Goal: Task Accomplishment & Management: Use online tool/utility

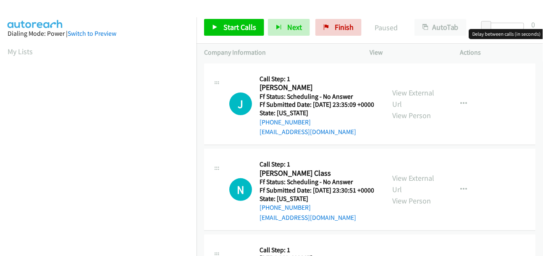
drag, startPoint x: 480, startPoint y: 25, endPoint x: 495, endPoint y: 24, distance: 14.3
click at [495, 24] on div at bounding box center [505, 29] width 54 height 13
drag, startPoint x: 487, startPoint y: 28, endPoint x: 498, endPoint y: 28, distance: 10.5
click at [498, 28] on span at bounding box center [496, 26] width 10 height 10
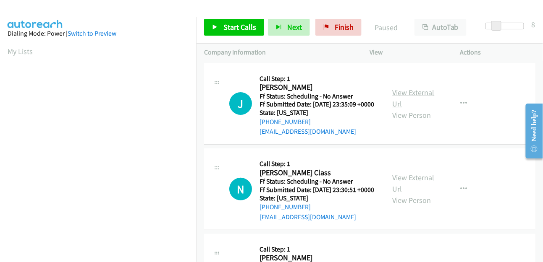
click at [415, 95] on link "View External Url" at bounding box center [414, 98] width 42 height 21
click at [401, 187] on link "View External Url" at bounding box center [414, 183] width 42 height 21
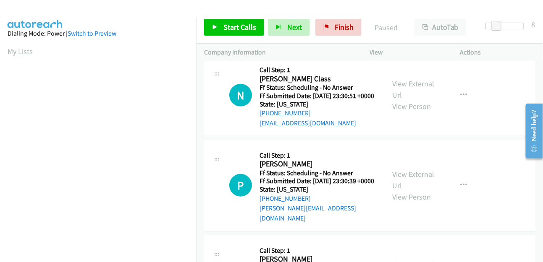
scroll to position [186, 0]
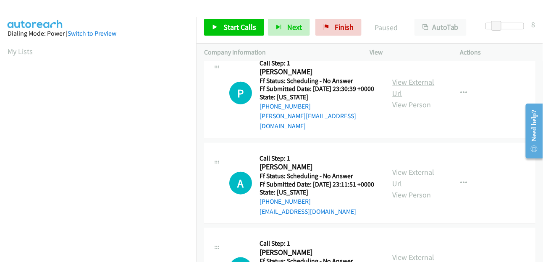
click at [414, 96] on link "View External Url" at bounding box center [414, 87] width 42 height 21
click at [419, 189] on link "View External Url" at bounding box center [414, 178] width 42 height 21
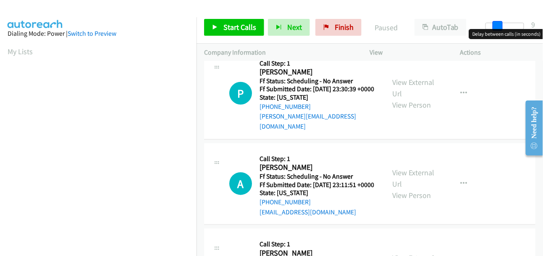
click at [499, 25] on span at bounding box center [498, 26] width 10 height 10
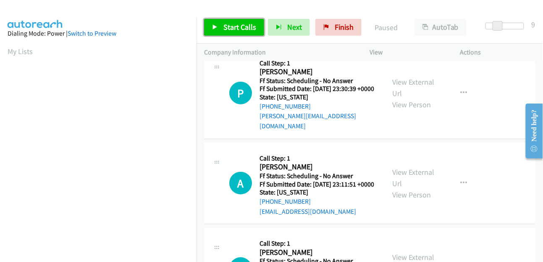
click at [212, 25] on icon at bounding box center [215, 28] width 6 height 6
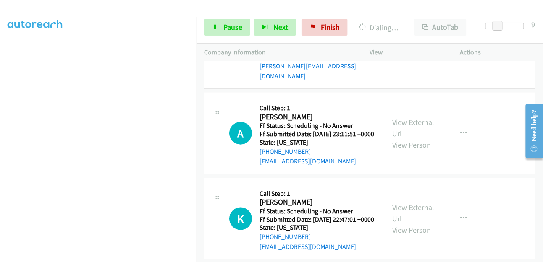
scroll to position [298, 0]
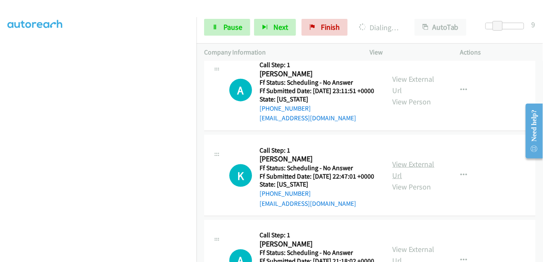
click at [396, 181] on link "View External Url" at bounding box center [414, 170] width 42 height 21
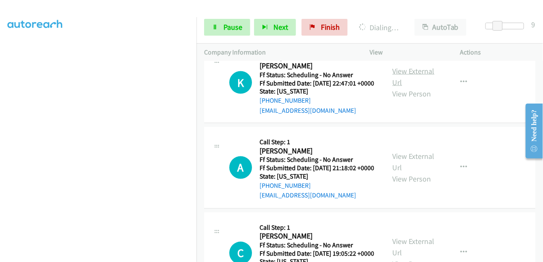
click at [420, 87] on link "View External Url" at bounding box center [414, 76] width 42 height 21
click at [414, 173] on link "View External Url" at bounding box center [414, 162] width 42 height 21
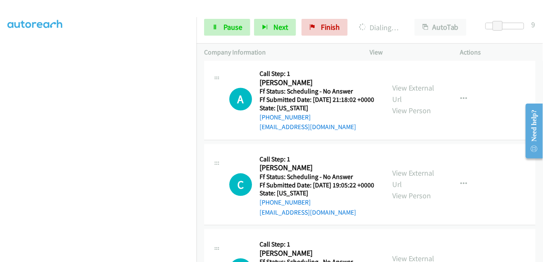
scroll to position [484, 0]
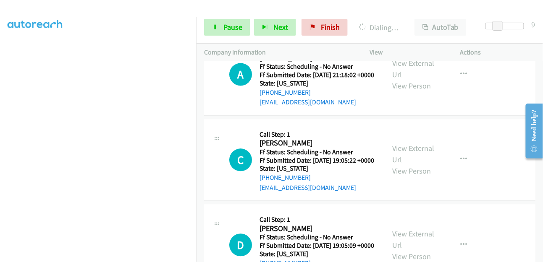
click at [422, 177] on div "View External Url View Person" at bounding box center [415, 160] width 45 height 34
click at [422, 165] on link "View External Url" at bounding box center [414, 154] width 42 height 21
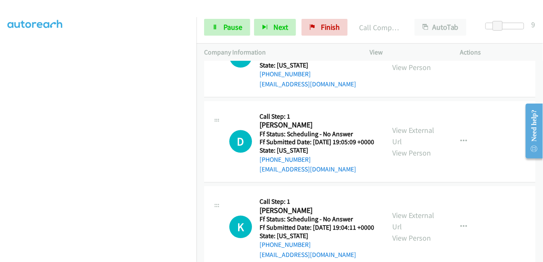
scroll to position [660, 0]
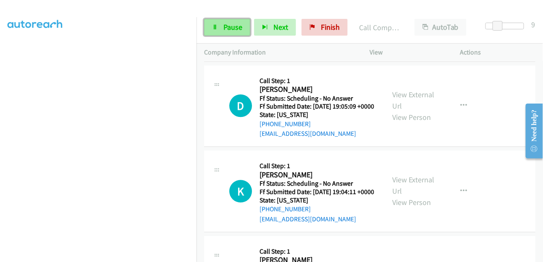
click at [246, 20] on link "Pause" at bounding box center [227, 27] width 46 height 17
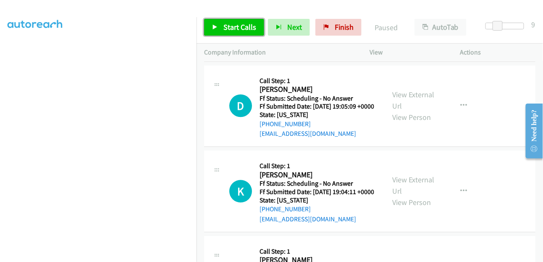
click at [224, 27] on span "Start Calls" at bounding box center [239, 27] width 33 height 10
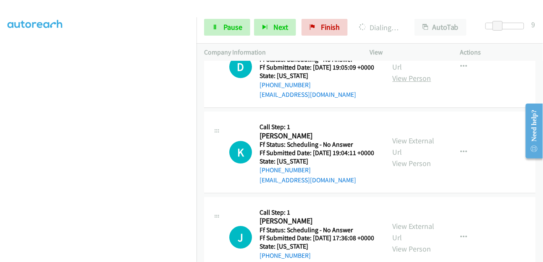
scroll to position [700, 0]
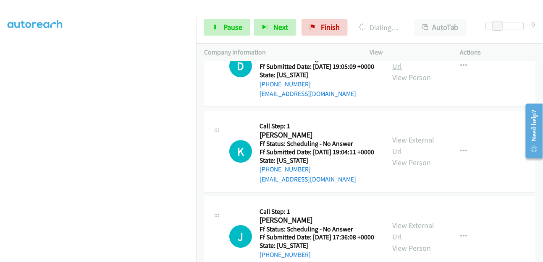
click at [413, 71] on link "View External Url" at bounding box center [414, 60] width 42 height 21
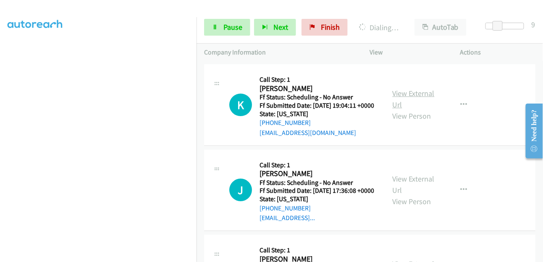
click at [424, 110] on link "View External Url" at bounding box center [414, 99] width 42 height 21
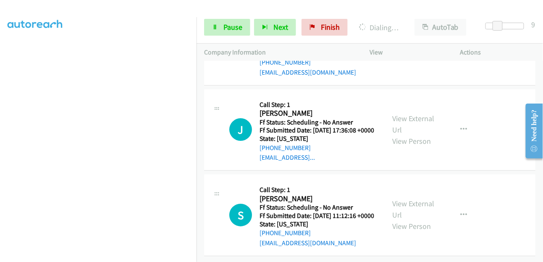
scroll to position [886, 0]
click at [409, 114] on link "View External Url" at bounding box center [414, 124] width 42 height 21
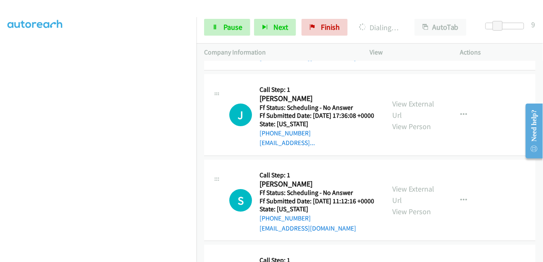
scroll to position [969, 0]
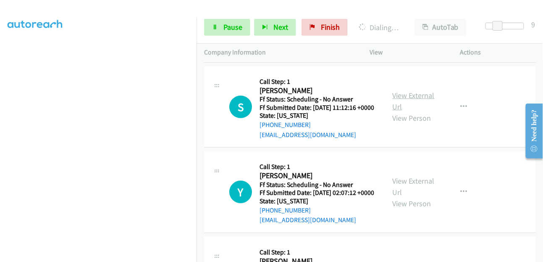
click at [406, 112] on link "View External Url" at bounding box center [414, 101] width 42 height 21
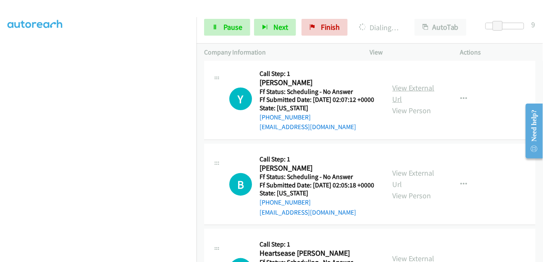
click at [407, 104] on link "View External Url" at bounding box center [414, 93] width 42 height 21
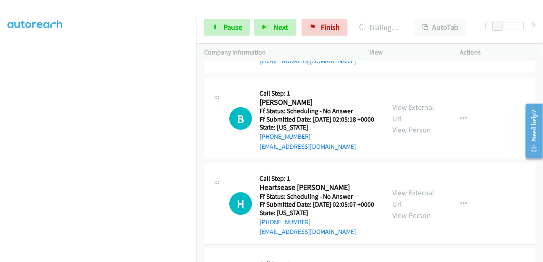
scroll to position [1155, 0]
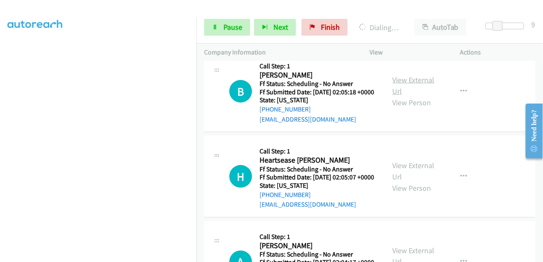
click at [411, 96] on link "View External Url" at bounding box center [414, 85] width 42 height 21
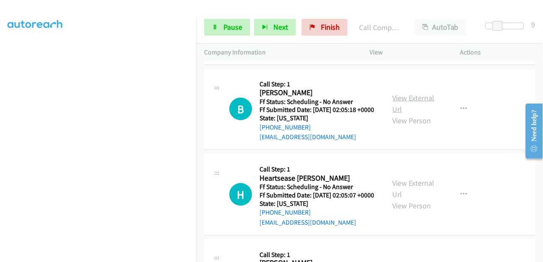
scroll to position [1173, 0]
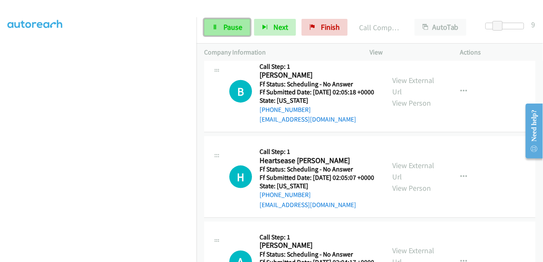
click at [235, 33] on link "Pause" at bounding box center [227, 27] width 46 height 17
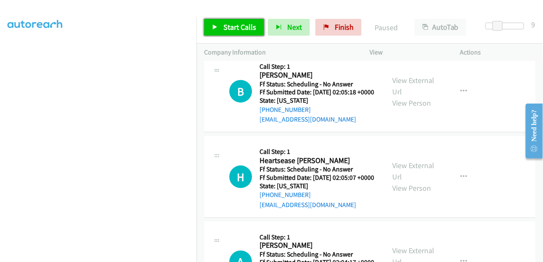
click at [252, 26] on span "Start Calls" at bounding box center [239, 27] width 33 height 10
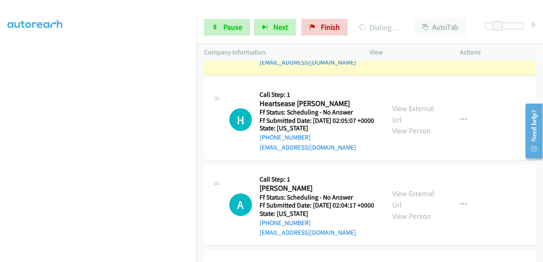
scroll to position [1424, 0]
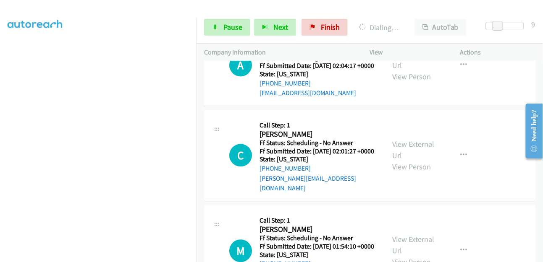
click at [397, 70] on link "View External Url" at bounding box center [414, 59] width 42 height 21
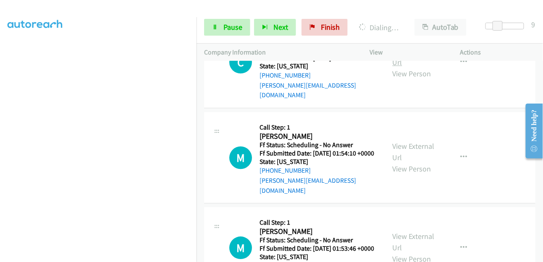
click at [423, 67] on link "View External Url" at bounding box center [414, 56] width 42 height 21
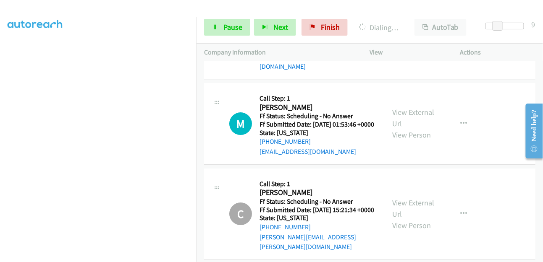
scroll to position [1610, 0]
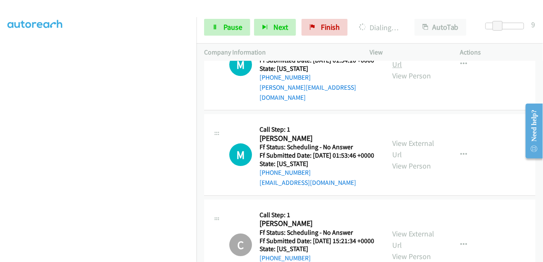
click at [407, 69] on link "View External Url" at bounding box center [414, 58] width 42 height 21
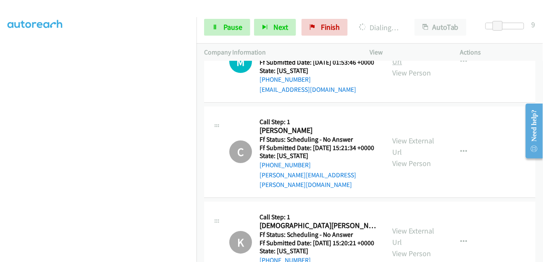
click at [410, 66] on link "View External Url" at bounding box center [414, 55] width 42 height 21
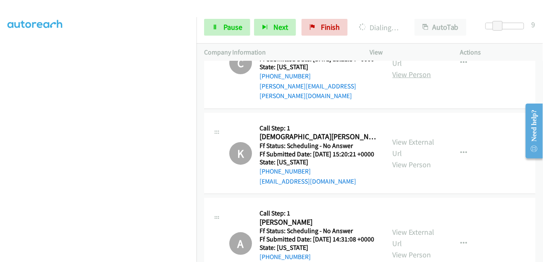
scroll to position [1844, 0]
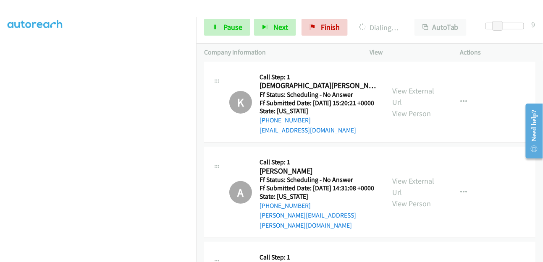
click at [425, 17] on link "View External Url" at bounding box center [414, 6] width 42 height 21
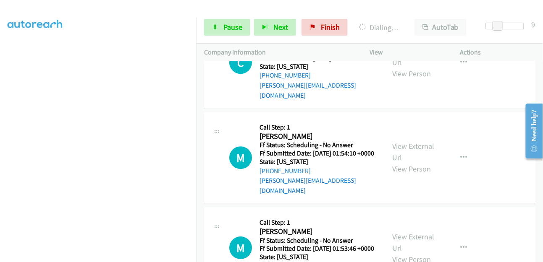
scroll to position [1460, 0]
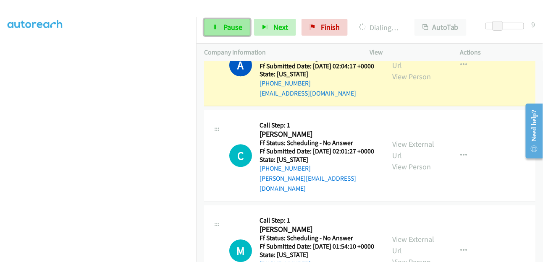
click at [235, 30] on span "Pause" at bounding box center [232, 27] width 19 height 10
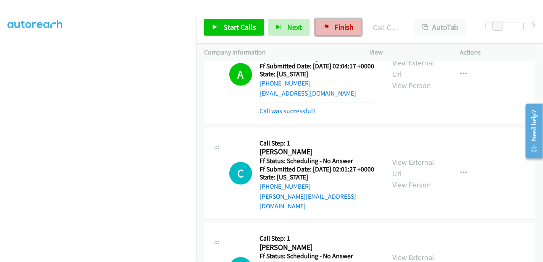
click at [351, 25] on link "Finish" at bounding box center [338, 27] width 46 height 17
